Goal: Communication & Community: Answer question/provide support

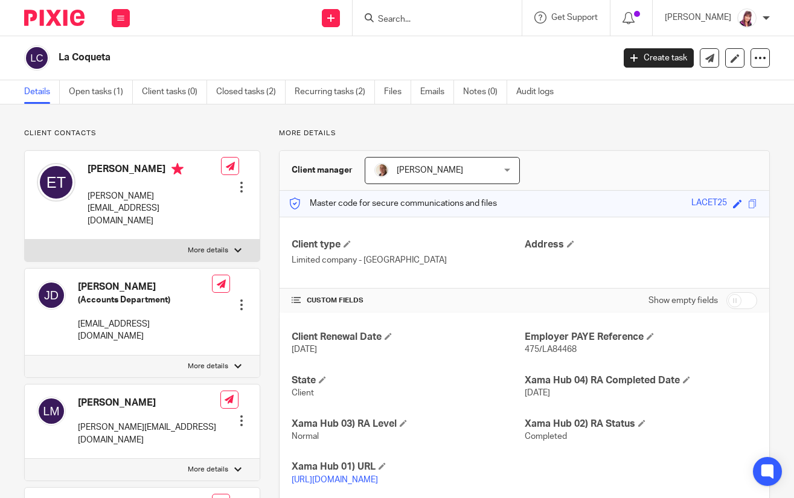
click at [423, 15] on input "Search" at bounding box center [431, 19] width 109 height 11
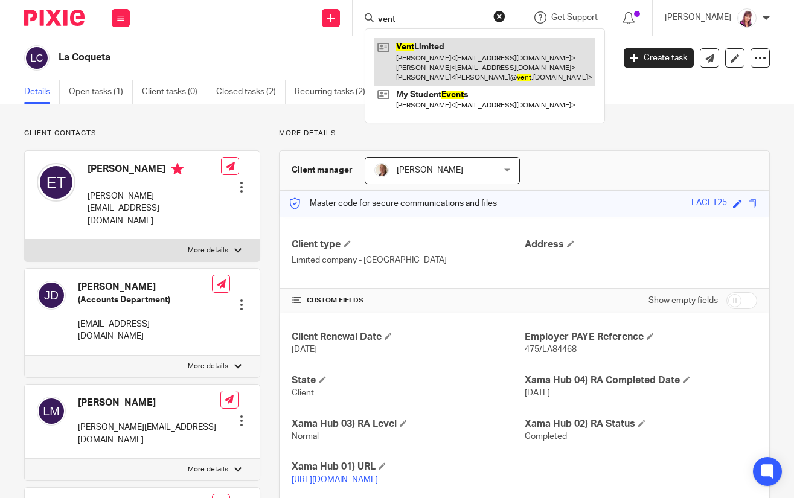
type input "vent"
click at [443, 58] on link at bounding box center [484, 62] width 221 height 48
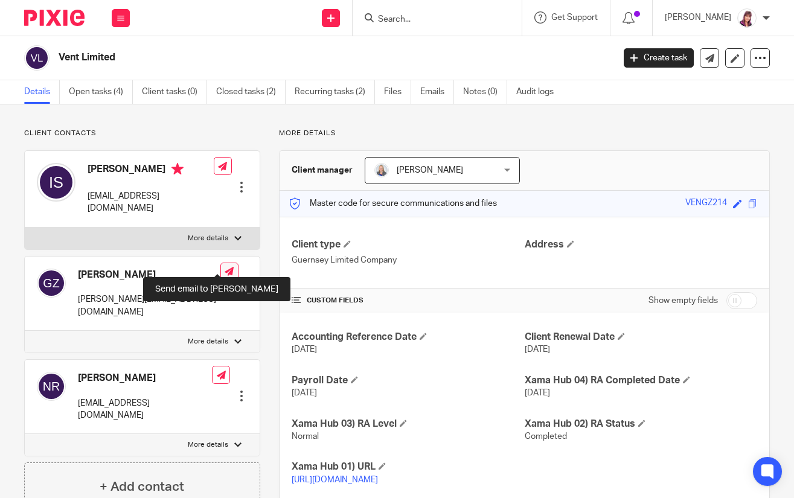
click at [225, 267] on icon at bounding box center [229, 271] width 9 height 9
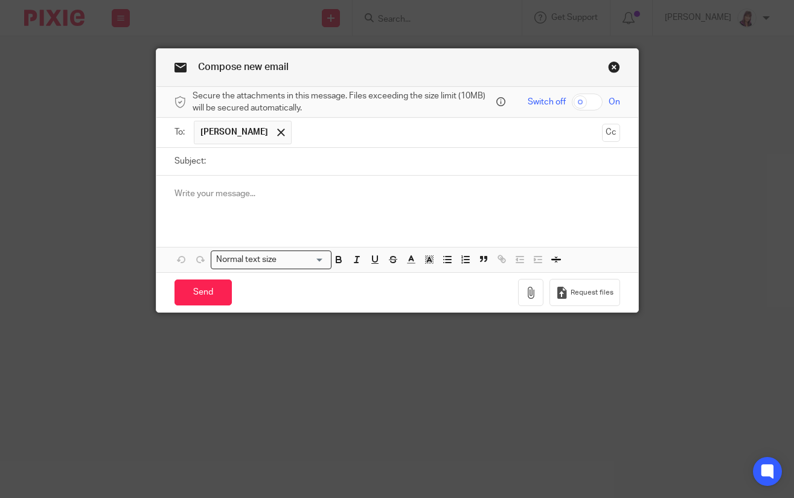
click at [588, 94] on input "checkbox" at bounding box center [587, 102] width 31 height 17
checkbox input "true"
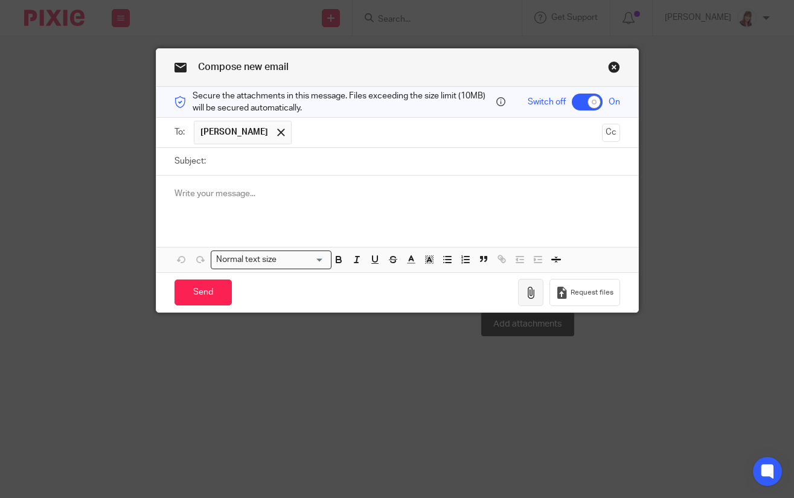
click at [532, 293] on icon "button" at bounding box center [531, 293] width 12 height 12
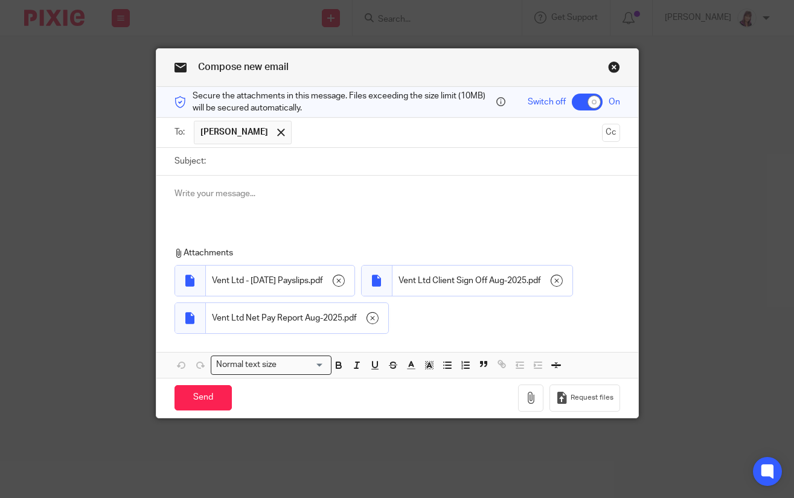
click at [223, 155] on input "Subject:" at bounding box center [416, 161] width 408 height 27
type input "August Payroll"
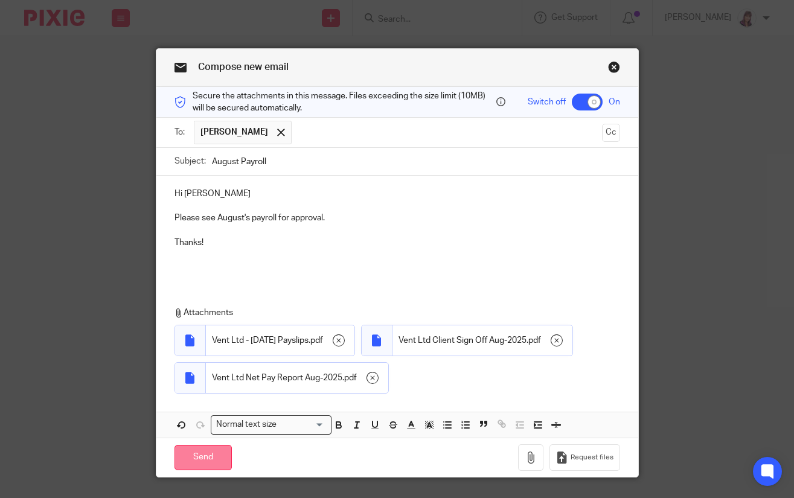
click at [196, 457] on input "Send" at bounding box center [203, 458] width 57 height 26
